Goal: Task Accomplishment & Management: Manage account settings

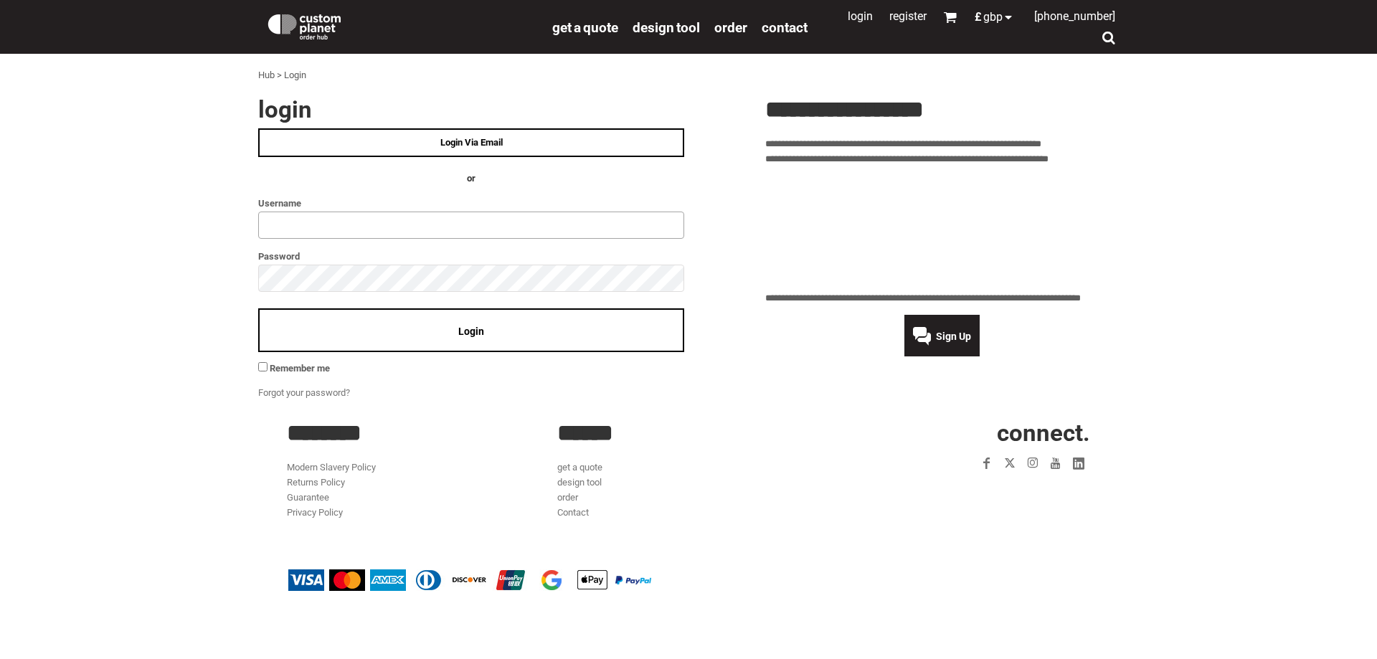
click at [380, 226] on input "text" at bounding box center [471, 225] width 426 height 27
type input "*********"
click input "**" at bounding box center [0, 0] width 0 height 0
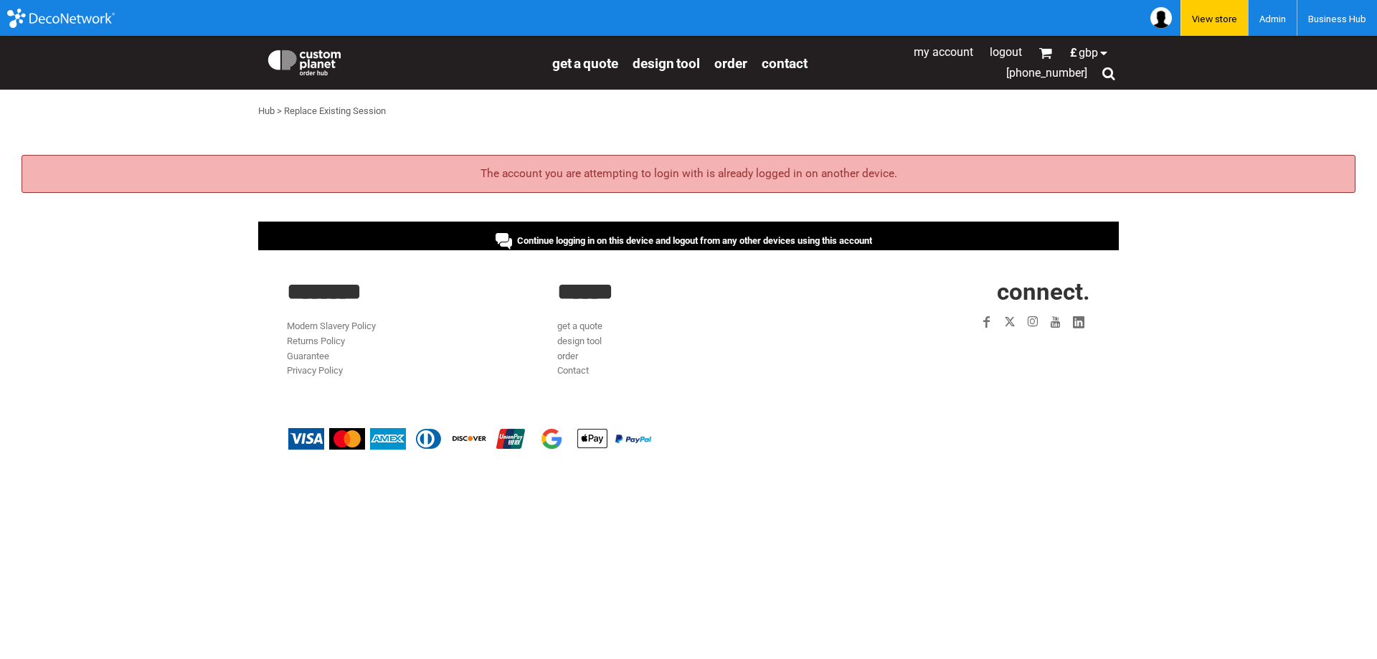
click at [575, 240] on span "Continue logging in on this device and logout from any other devices using this…" at bounding box center [694, 240] width 355 height 11
